Goal: Task Accomplishment & Management: Use online tool/utility

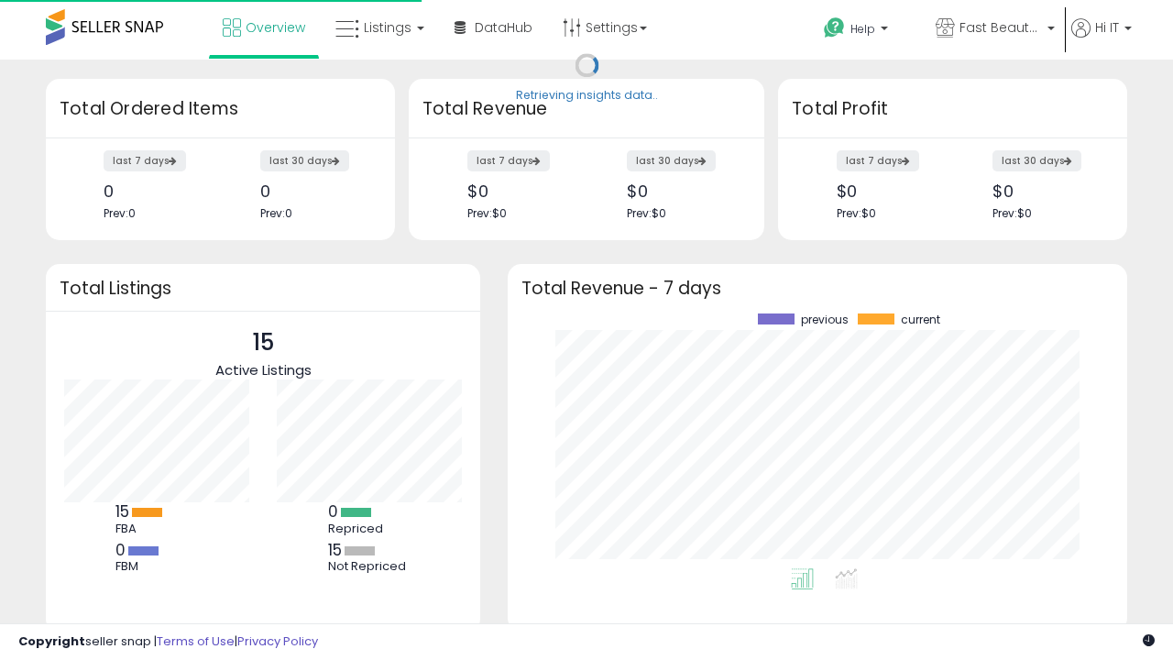
scroll to position [255, 583]
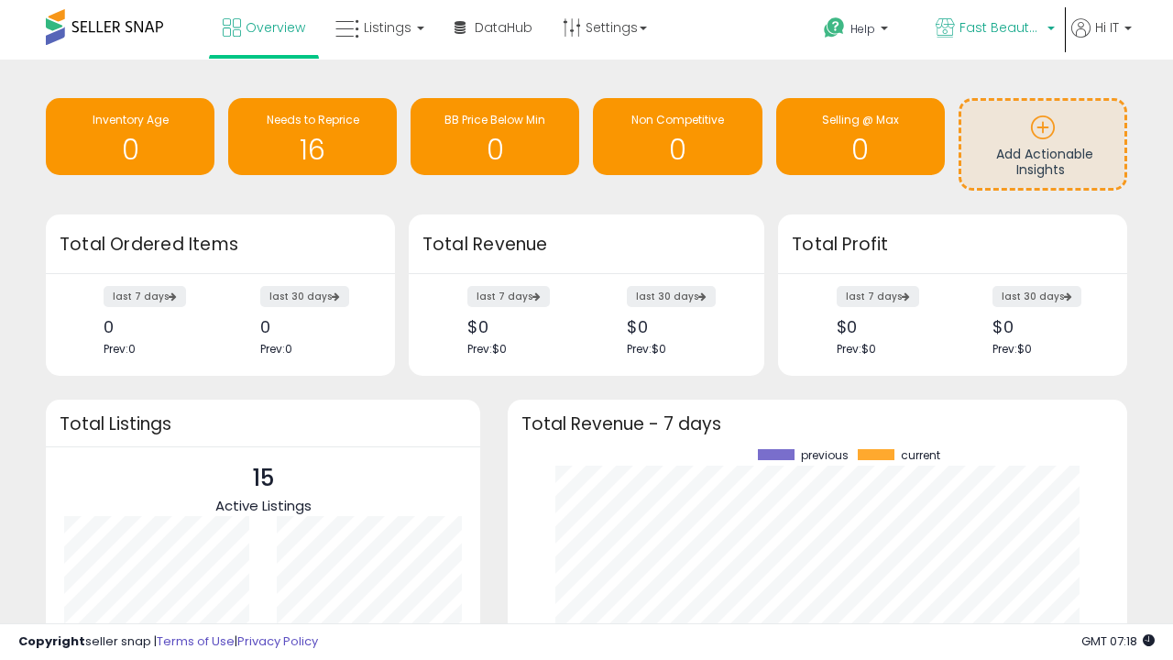
click at [993, 29] on span "Fast Beauty ([GEOGRAPHIC_DATA])" at bounding box center [1001, 27] width 82 height 18
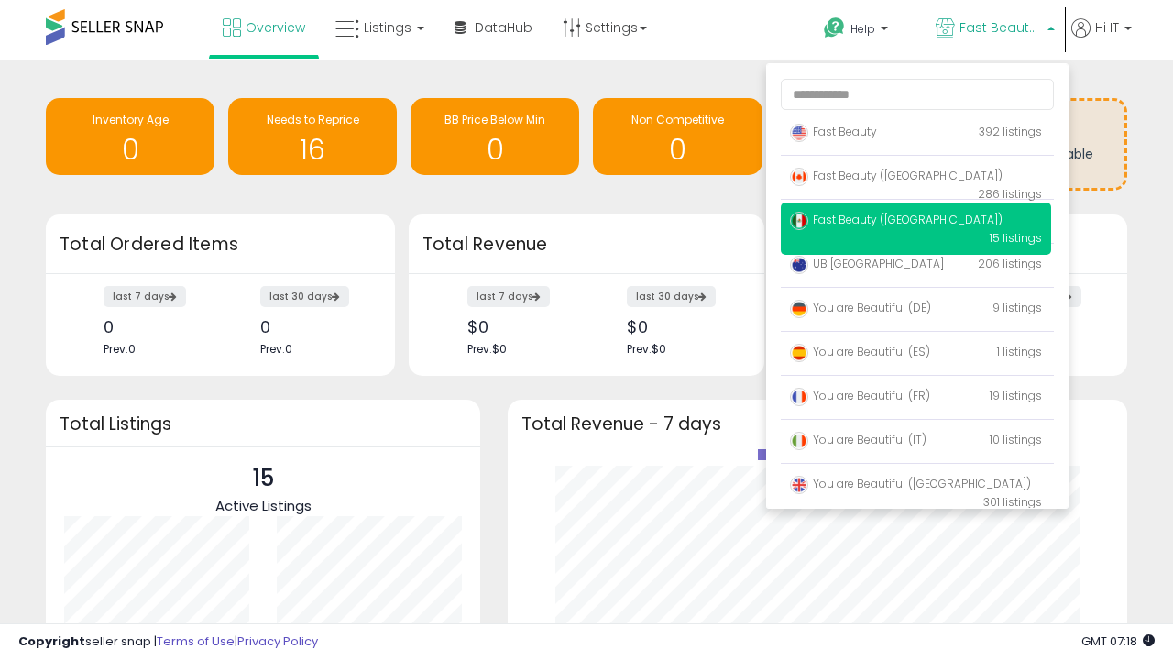
click at [916, 179] on span "Fast Beauty ([GEOGRAPHIC_DATA])" at bounding box center [896, 176] width 213 height 16
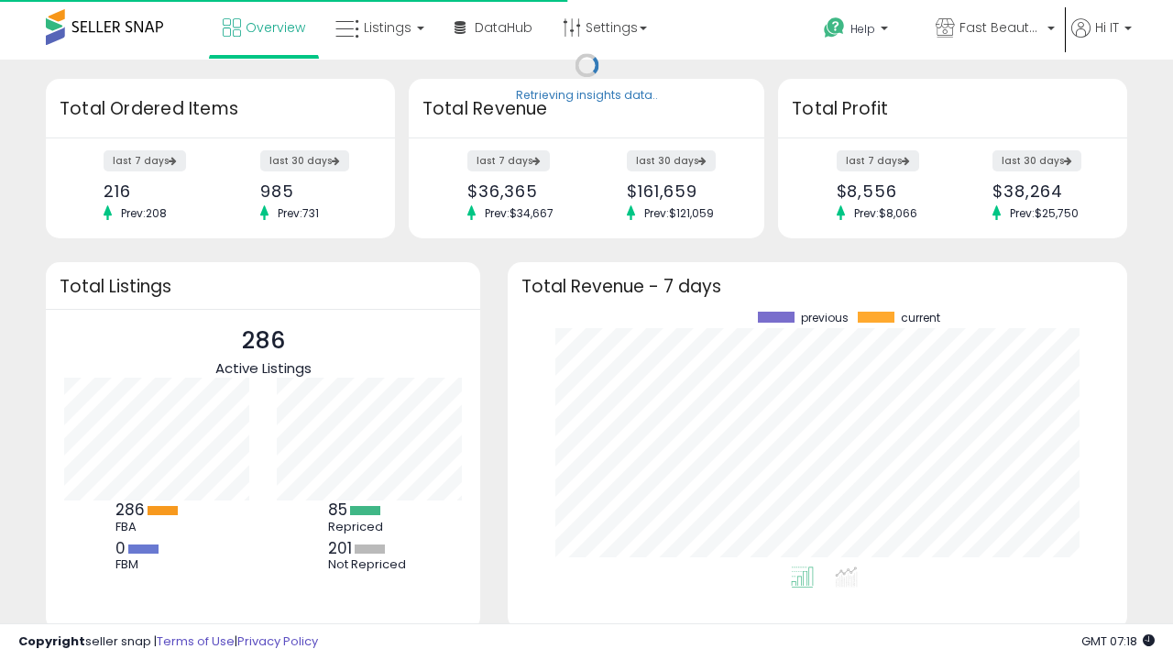
scroll to position [255, 583]
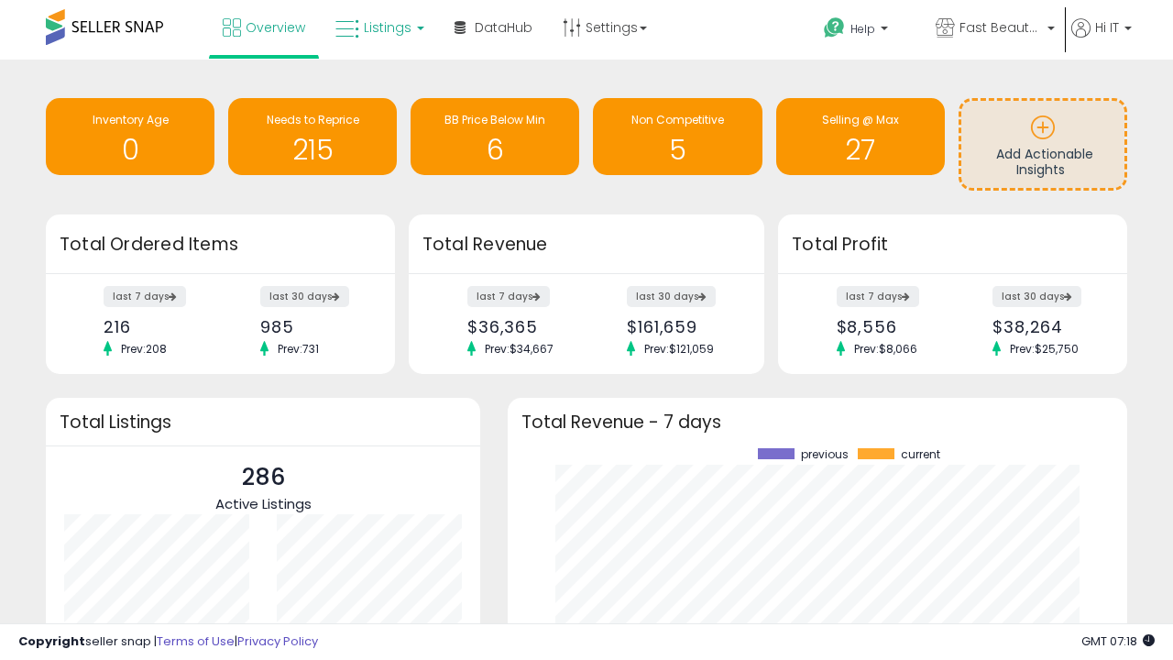
click at [378, 27] on span "Listings" at bounding box center [388, 27] width 48 height 18
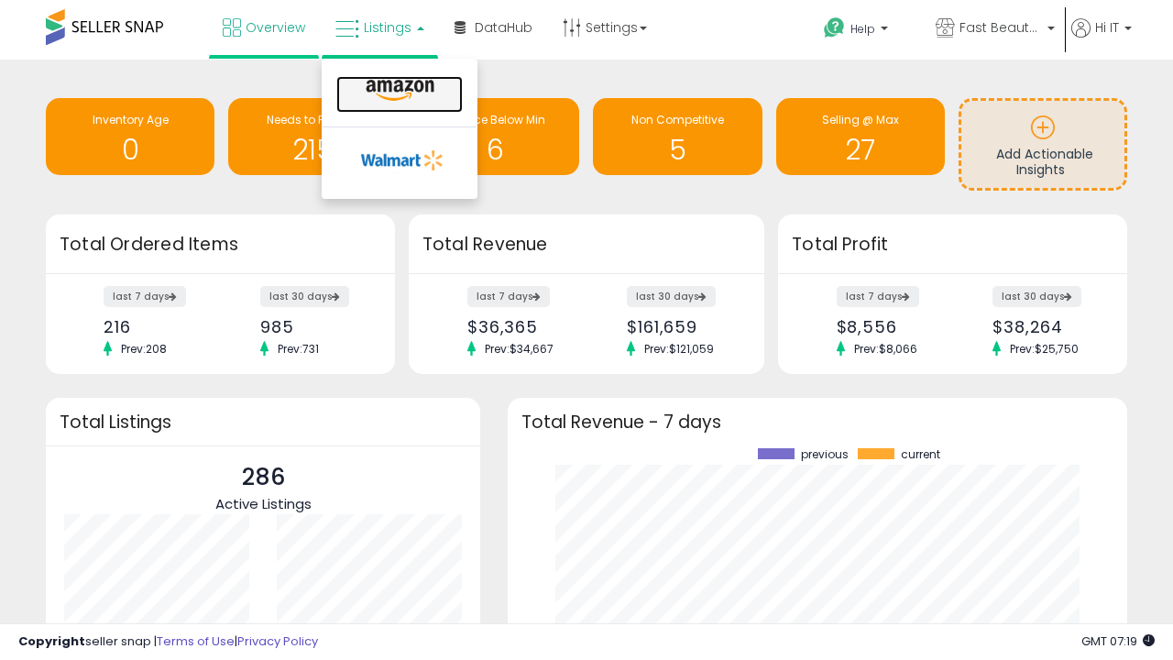
click at [398, 91] on icon at bounding box center [400, 91] width 80 height 24
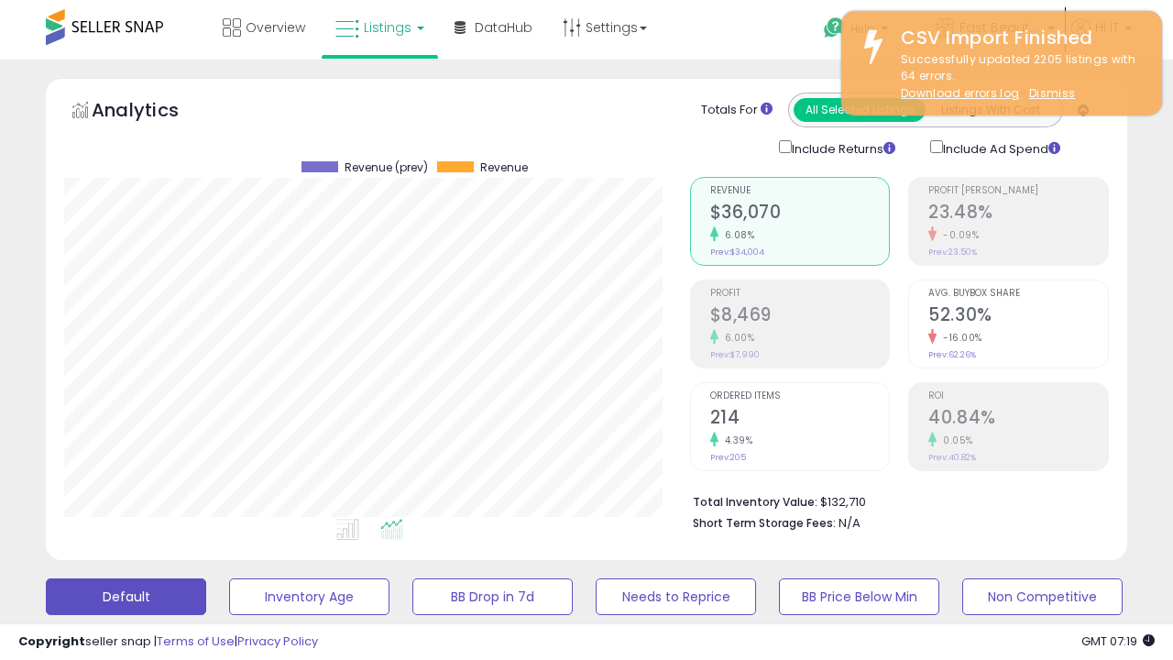
scroll to position [376, 625]
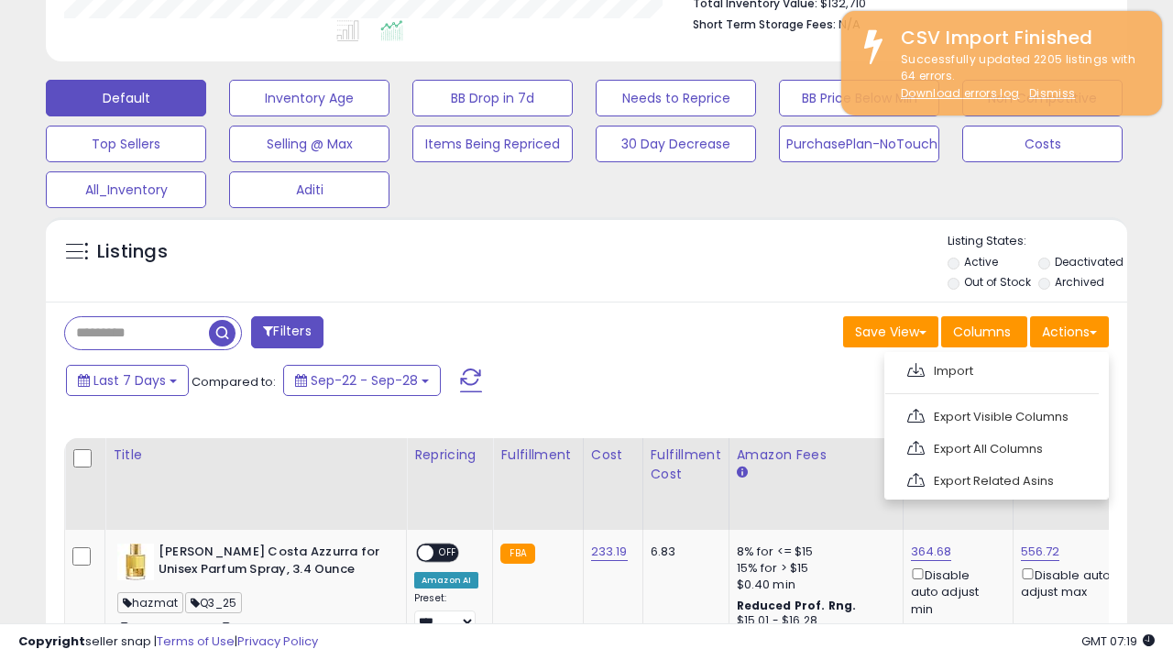
click at [916, 367] on span at bounding box center [915, 370] width 17 height 14
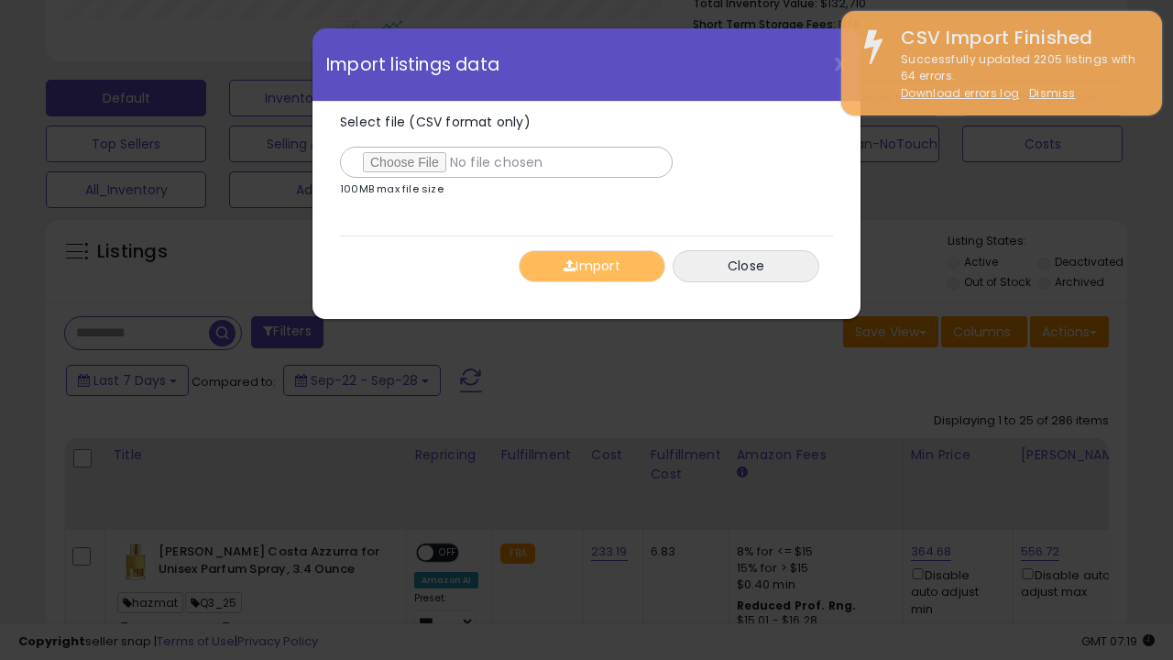
type input "**********"
click at [591, 266] on button "Import" at bounding box center [592, 266] width 147 height 32
